Goal: Find specific page/section: Find specific page/section

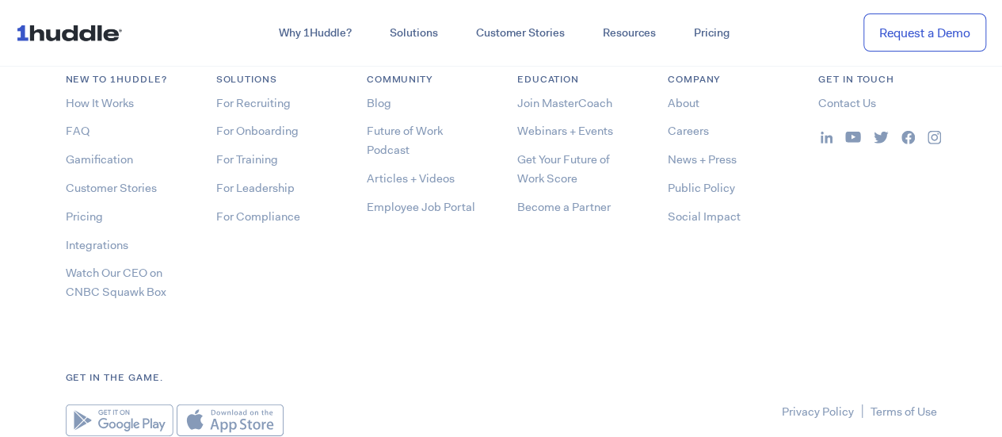
scroll to position [8251, 0]
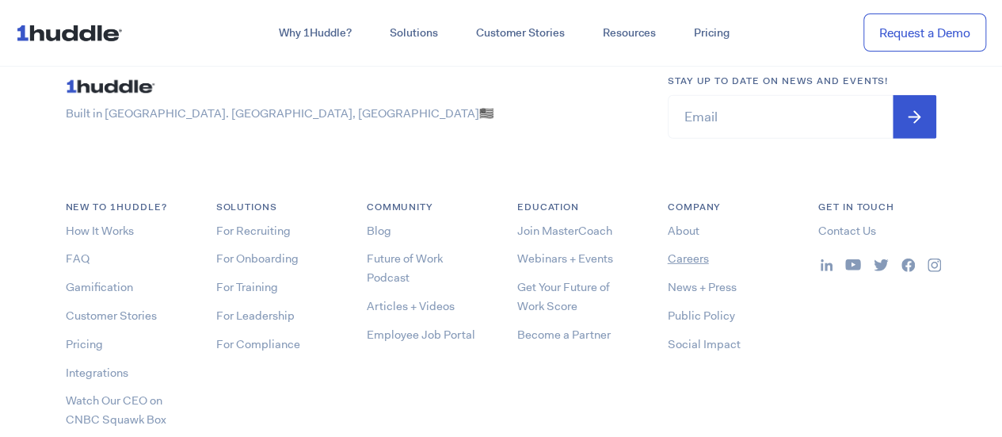
click at [693, 255] on link "Careers" at bounding box center [688, 258] width 41 height 16
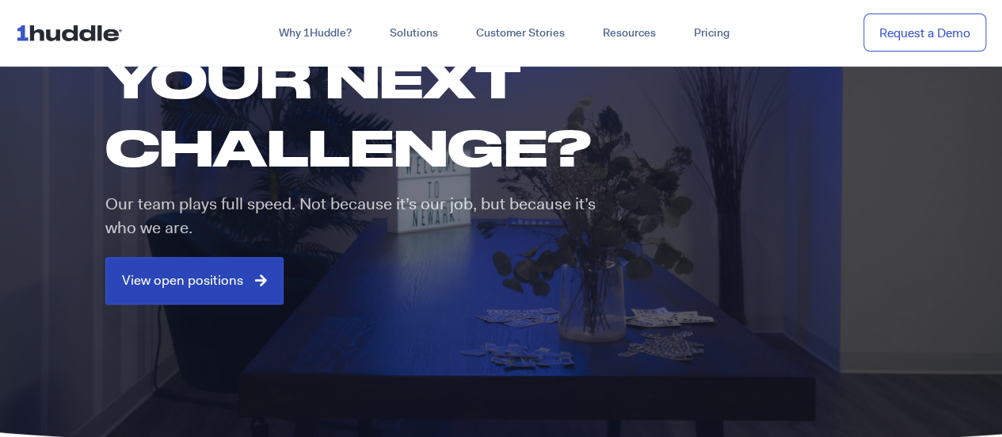
click at [217, 286] on span "View open positions" at bounding box center [182, 280] width 121 height 14
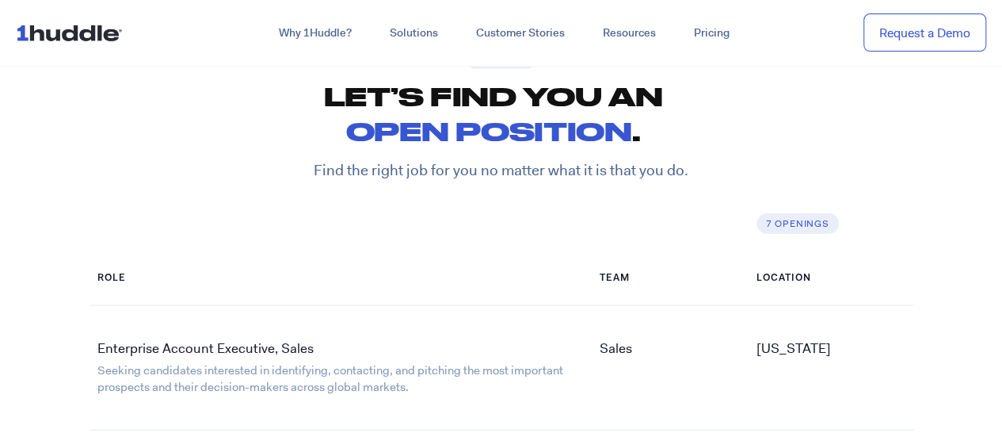
scroll to position [2455, 0]
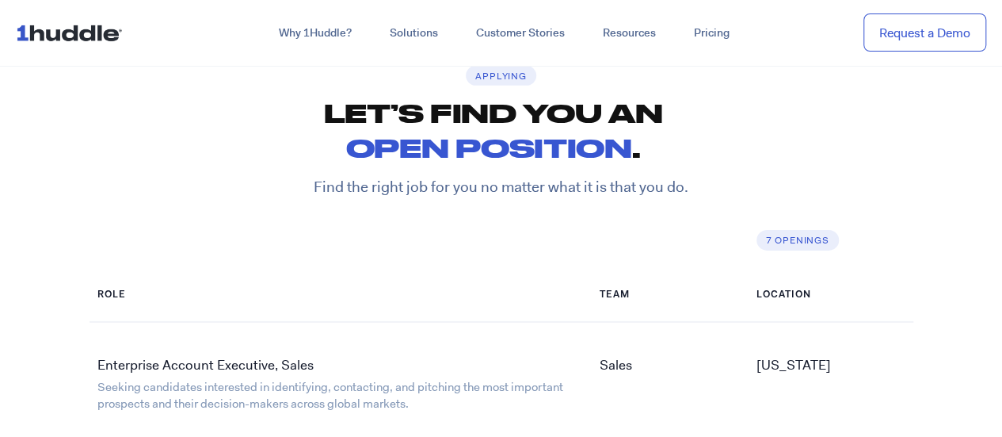
click at [135, 363] on link "Enterprise Account Executive, Sales" at bounding box center [205, 364] width 216 height 17
